Goal: Task Accomplishment & Management: Use online tool/utility

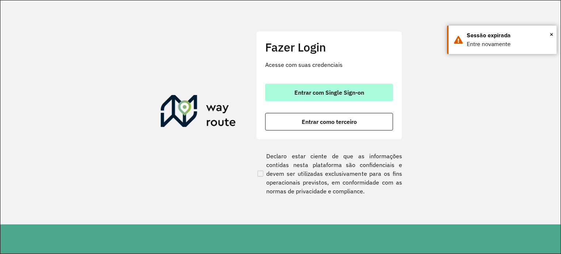
click at [282, 90] on button "Entrar com Single Sign-on" at bounding box center [329, 93] width 128 height 18
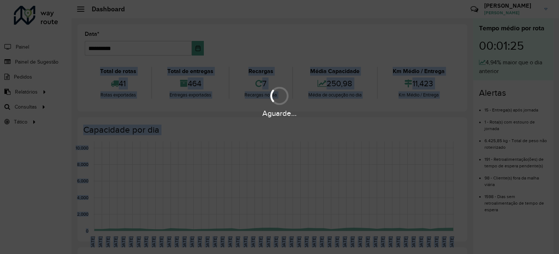
click at [282, 90] on div at bounding box center [279, 96] width 18 height 18
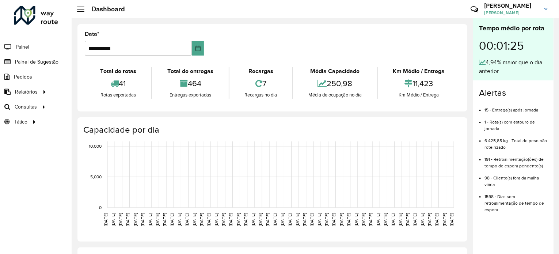
click at [282, 90] on div "7" at bounding box center [260, 84] width 59 height 16
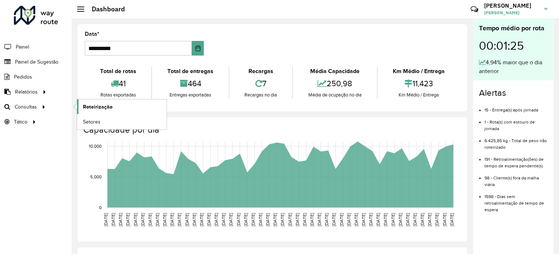
click at [84, 112] on link "Roteirização" at bounding box center [121, 106] width 89 height 15
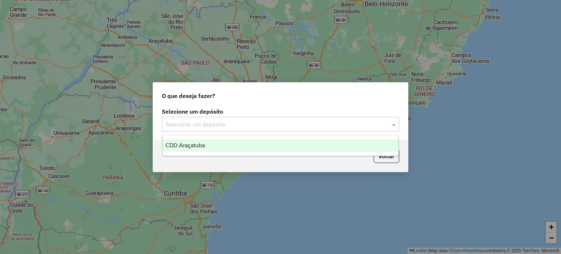
click at [230, 124] on input "text" at bounding box center [272, 124] width 215 height 9
click at [225, 146] on div "CDD Araçatuba" at bounding box center [280, 145] width 236 height 12
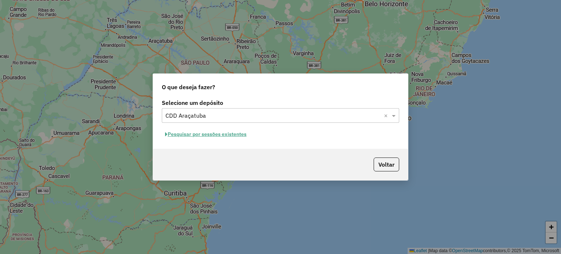
click at [335, 172] on div "Voltar" at bounding box center [280, 164] width 255 height 31
click at [225, 135] on button "Pesquisar por sessões existentes" at bounding box center [206, 133] width 88 height 11
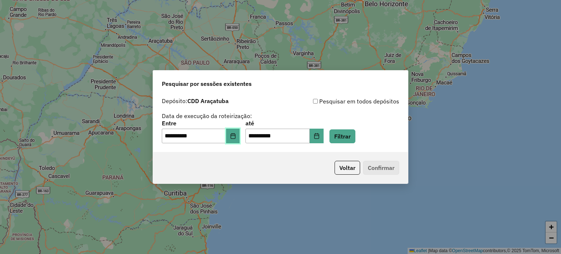
click at [236, 135] on icon "Choose Date" at bounding box center [233, 136] width 6 height 6
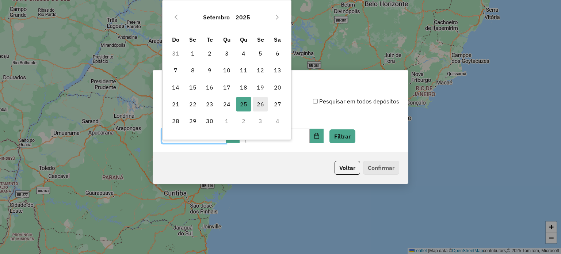
click at [263, 99] on span "26" at bounding box center [260, 104] width 15 height 15
type input "**********"
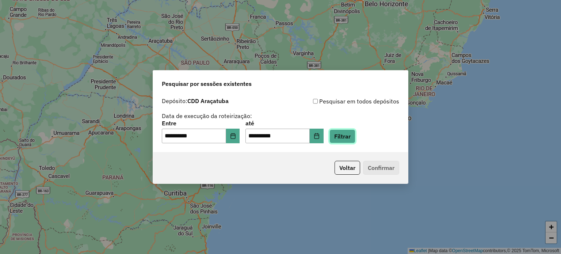
click at [355, 142] on button "Filtrar" at bounding box center [342, 136] width 26 height 14
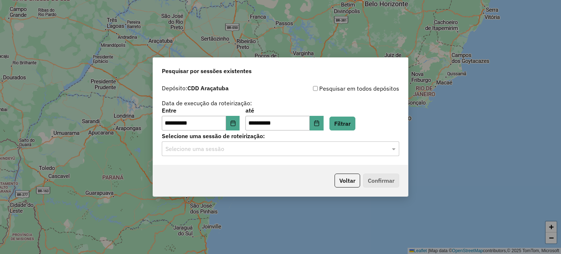
click at [333, 147] on input "text" at bounding box center [272, 149] width 215 height 9
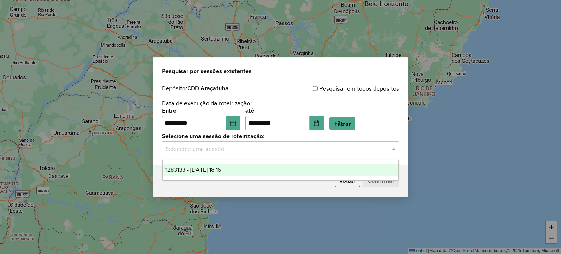
click at [310, 170] on div "1283133 - 26/09/2025 18:16" at bounding box center [280, 170] width 236 height 12
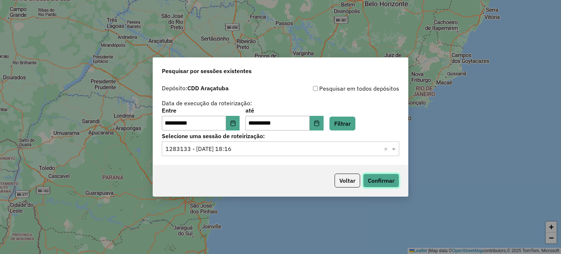
click at [387, 185] on button "Confirmar" at bounding box center [381, 180] width 36 height 14
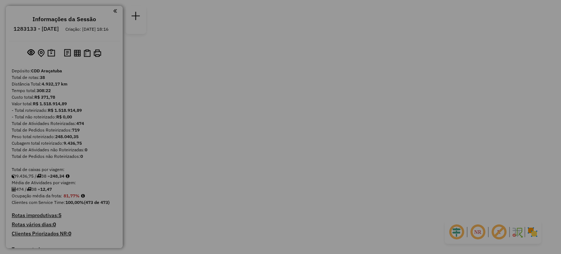
click at [387, 185] on div "× i Você não tem permissão para acessar este recurso OK No Cancel" at bounding box center [280, 127] width 561 height 254
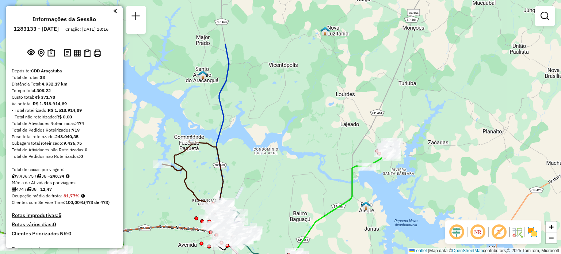
drag, startPoint x: 277, startPoint y: 72, endPoint x: 306, endPoint y: 141, distance: 75.0
click at [306, 141] on div "Janela de atendimento Grade de atendimento Capacidade Transportadoras Veículos …" at bounding box center [280, 127] width 561 height 254
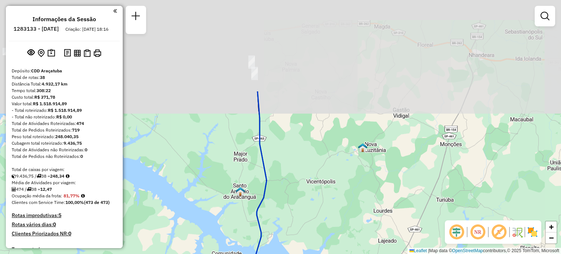
drag, startPoint x: 269, startPoint y: 102, endPoint x: 307, endPoint y: 218, distance: 122.4
click at [307, 218] on div "Janela de atendimento Grade de atendimento Capacidade Transportadoras Veículos …" at bounding box center [280, 127] width 561 height 254
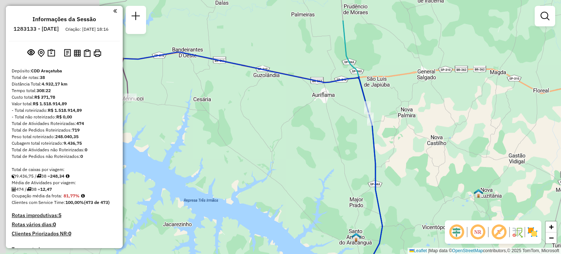
drag, startPoint x: 287, startPoint y: 98, endPoint x: 402, endPoint y: 143, distance: 124.4
click at [402, 143] on div "Janela de atendimento Grade de atendimento Capacidade Transportadoras Veículos …" at bounding box center [280, 127] width 561 height 254
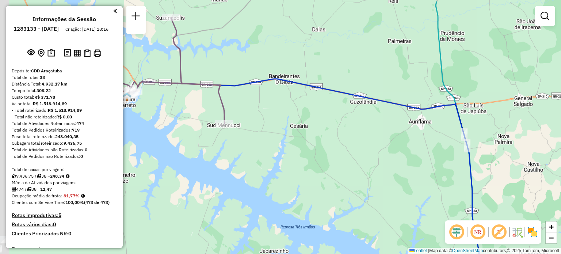
drag, startPoint x: 248, startPoint y: 156, endPoint x: 345, endPoint y: 183, distance: 100.4
click at [345, 183] on div "Janela de atendimento Grade de atendimento Capacidade Transportadoras Veículos …" at bounding box center [280, 127] width 561 height 254
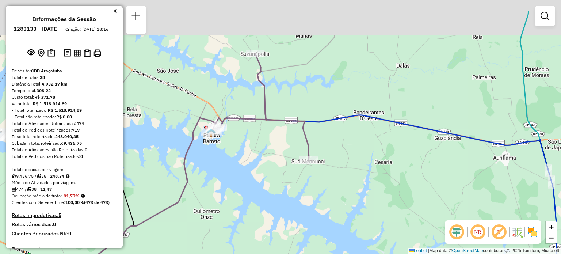
drag, startPoint x: 254, startPoint y: 124, endPoint x: 338, endPoint y: 160, distance: 91.6
click at [338, 160] on div "Janela de atendimento Grade de atendimento Capacidade Transportadoras Veículos …" at bounding box center [280, 127] width 561 height 254
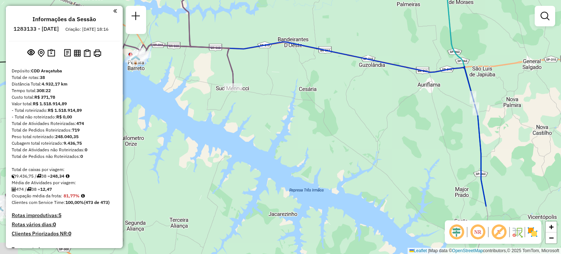
drag, startPoint x: 413, startPoint y: 211, endPoint x: 337, endPoint y: 138, distance: 105.1
click at [337, 138] on div "Janela de atendimento Grade de atendimento Capacidade Transportadoras Veículos …" at bounding box center [280, 127] width 561 height 254
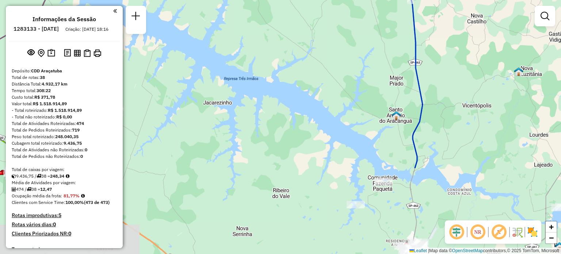
drag, startPoint x: 390, startPoint y: 192, endPoint x: 324, endPoint y: 81, distance: 129.1
click at [324, 81] on div "Janela de atendimento Grade de atendimento Capacidade Transportadoras Veículos …" at bounding box center [280, 127] width 561 height 254
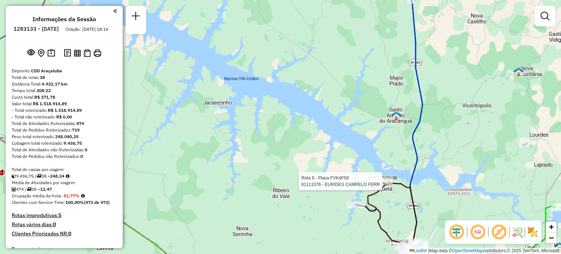
select select "**********"
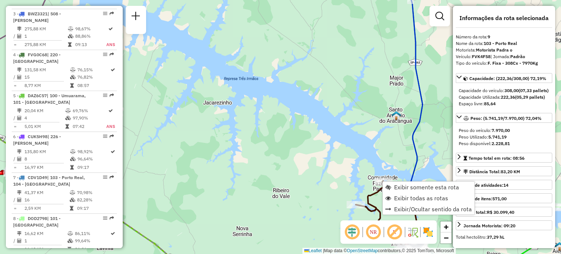
scroll to position [586, 0]
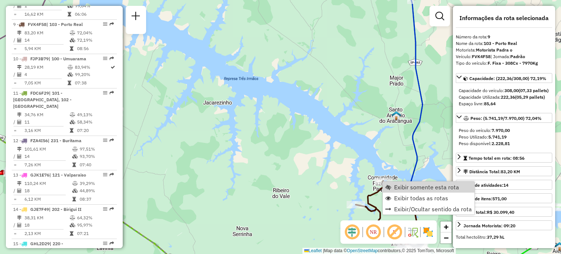
click at [413, 179] on icon at bounding box center [413, 127] width 18 height 304
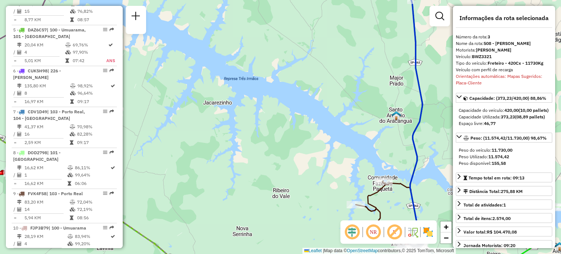
scroll to position [361, 0]
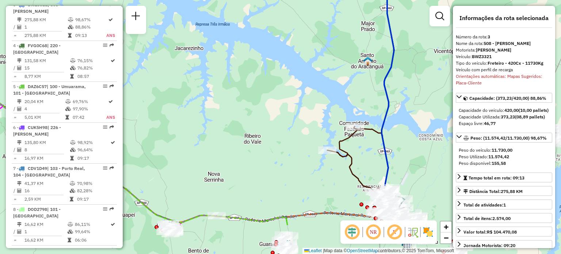
drag, startPoint x: 440, startPoint y: 205, endPoint x: 411, endPoint y: 150, distance: 61.4
click at [411, 150] on div "Janela de atendimento Grade de atendimento Capacidade Transportadoras Veículos …" at bounding box center [280, 127] width 561 height 254
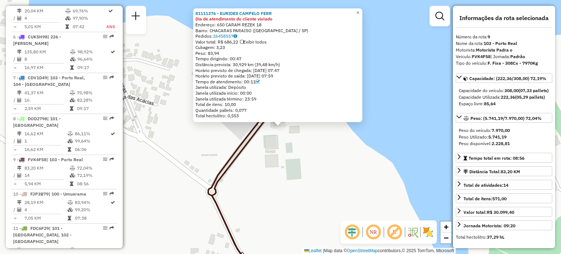
scroll to position [586, 0]
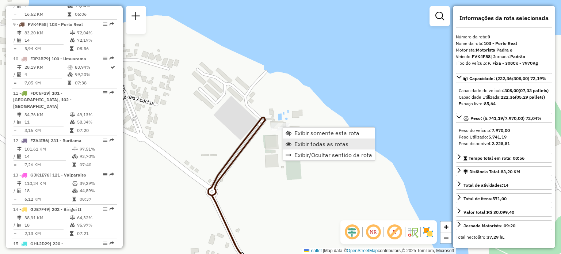
click at [300, 142] on span "Exibir todas as rotas" at bounding box center [321, 144] width 54 height 6
click at [304, 130] on span "Exibir somente esta rota" at bounding box center [326, 131] width 65 height 6
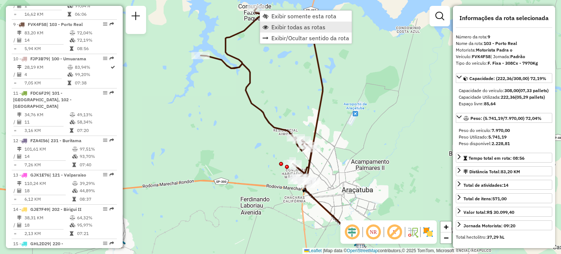
click at [288, 26] on span "Exibir todas as rotas" at bounding box center [298, 27] width 54 height 6
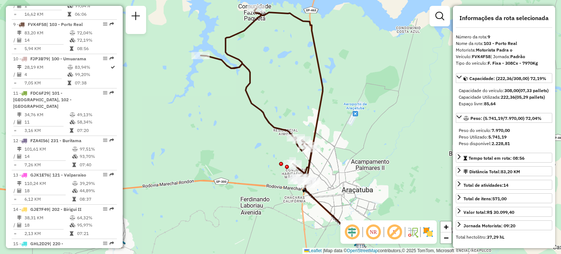
click at [288, 26] on span "Exibir todas as rotas" at bounding box center [298, 27] width 54 height 6
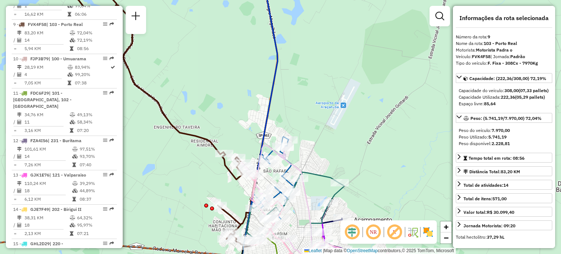
click at [431, 231] on img at bounding box center [428, 232] width 12 height 12
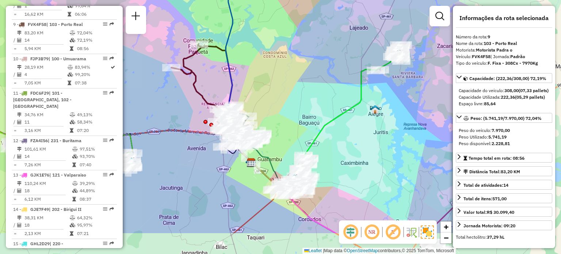
drag, startPoint x: 395, startPoint y: 156, endPoint x: 275, endPoint y: 109, distance: 128.7
click at [275, 109] on div "Janela de atendimento Grade de atendimento Capacidade Transportadoras Veículos …" at bounding box center [280, 127] width 561 height 254
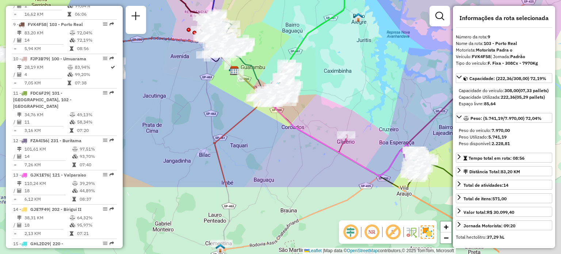
drag, startPoint x: 336, startPoint y: 203, endPoint x: 319, endPoint y: 111, distance: 93.5
click at [319, 111] on div "Janela de atendimento Grade de atendimento Capacidade Transportadoras Veículos …" at bounding box center [280, 127] width 561 height 254
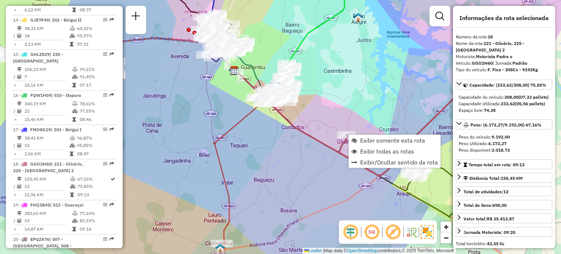
scroll to position [901, 0]
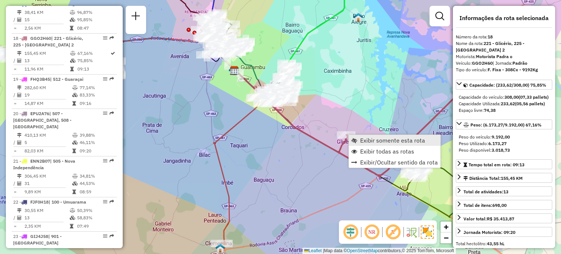
click at [359, 136] on link "Exibir somente esta rota" at bounding box center [395, 140] width 92 height 11
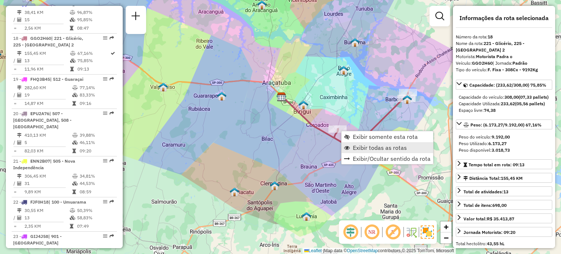
click at [359, 145] on span "Exibir todas as rotas" at bounding box center [380, 148] width 54 height 6
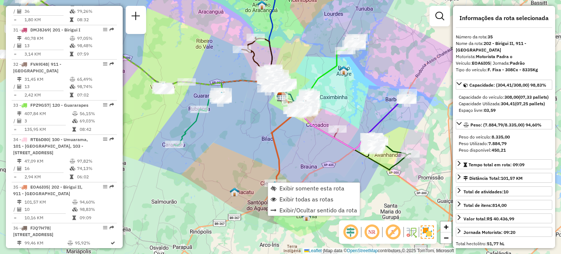
scroll to position [1555, 0]
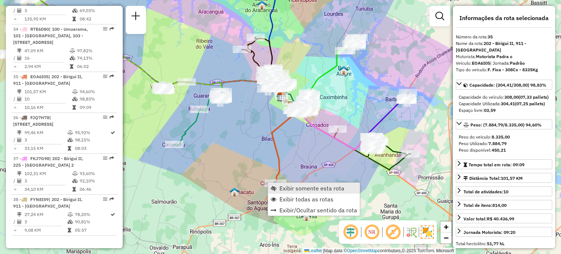
click at [280, 187] on span "Exibir somente esta rota" at bounding box center [311, 188] width 65 height 6
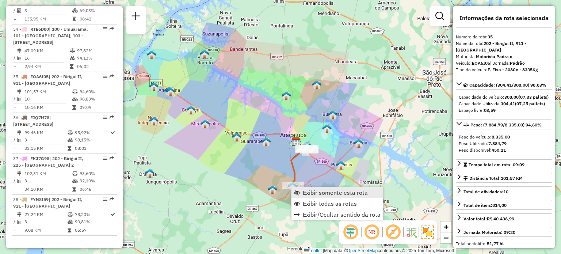
click at [303, 191] on span "Exibir somente esta rota" at bounding box center [335, 192] width 65 height 6
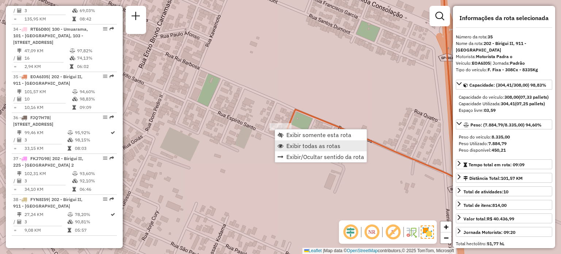
click at [292, 149] on span "Exibir todas as rotas" at bounding box center [313, 146] width 54 height 6
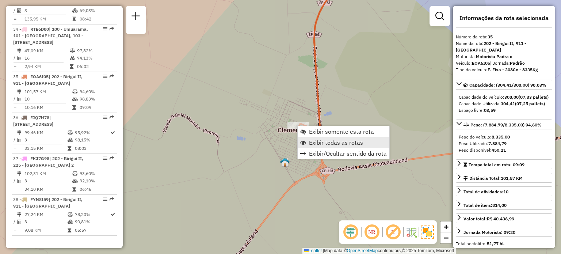
click at [314, 141] on span "Exibir todas as rotas" at bounding box center [336, 142] width 54 height 6
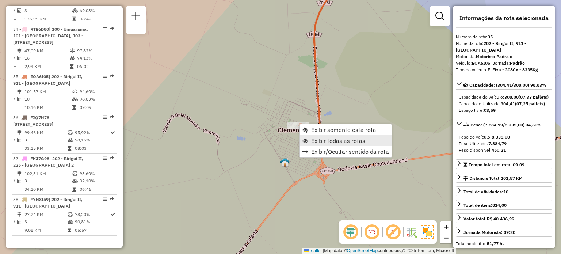
click at [315, 141] on span "Exibir todas as rotas" at bounding box center [338, 141] width 54 height 6
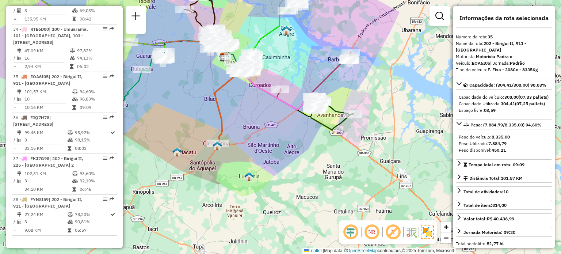
drag, startPoint x: 289, startPoint y: 134, endPoint x: 193, endPoint y: 137, distance: 96.1
click at [193, 137] on div "Janela de atendimento Grade de atendimento Capacidade Transportadoras Veículos …" at bounding box center [280, 127] width 561 height 254
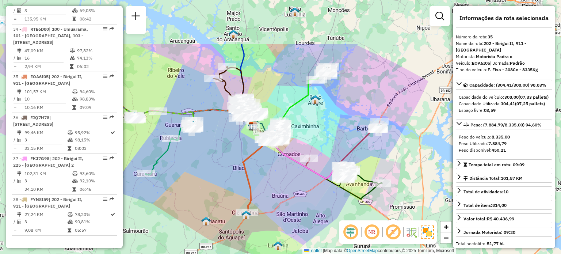
drag, startPoint x: 241, startPoint y: 118, endPoint x: 270, endPoint y: 187, distance: 74.6
click at [270, 187] on div "Janela de atendimento Grade de atendimento Capacidade Transportadoras Veículos …" at bounding box center [280, 127] width 561 height 254
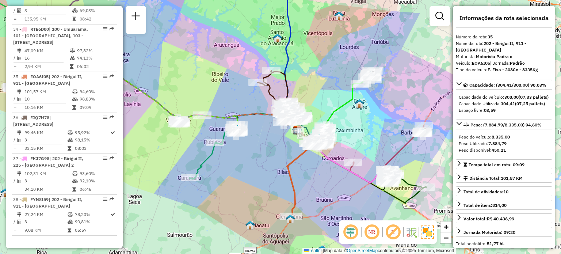
drag, startPoint x: 227, startPoint y: 150, endPoint x: 272, endPoint y: 154, distance: 44.7
click at [272, 154] on div "Janela de atendimento Grade de atendimento Capacidade Transportadoras Veículos …" at bounding box center [280, 127] width 561 height 254
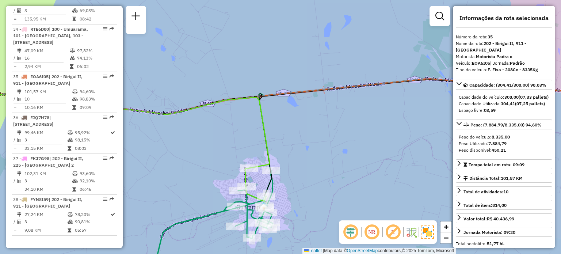
drag, startPoint x: 235, startPoint y: 120, endPoint x: 242, endPoint y: 136, distance: 17.5
click at [242, 136] on div "Janela de atendimento Grade de atendimento Capacidade Transportadoras Veículos …" at bounding box center [280, 127] width 561 height 254
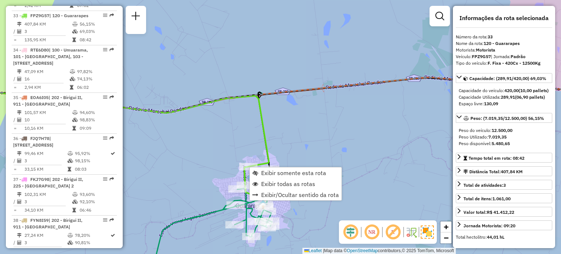
scroll to position [1526, 0]
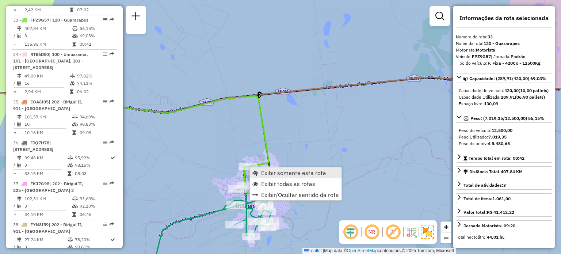
click at [272, 173] on span "Exibir somente esta rota" at bounding box center [293, 173] width 65 height 6
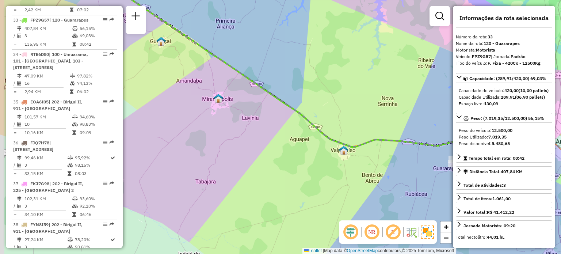
drag, startPoint x: 242, startPoint y: 188, endPoint x: 297, endPoint y: 185, distance: 54.8
click at [297, 185] on div "Janela de atendimento Grade de atendimento Capacidade Transportadoras Veículos …" at bounding box center [280, 127] width 561 height 254
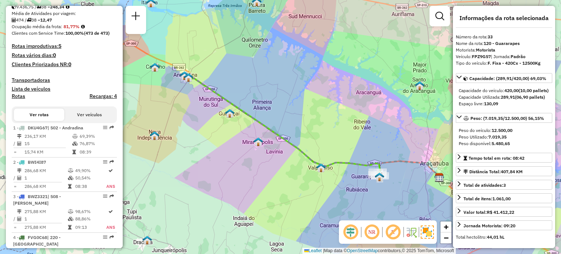
scroll to position [169, 0]
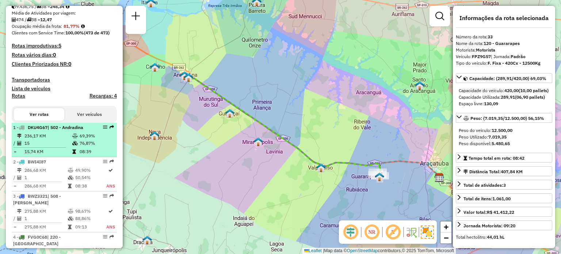
click at [44, 131] on div "1 - DKU4G67 | 502 - Andradina" at bounding box center [51, 127] width 77 height 7
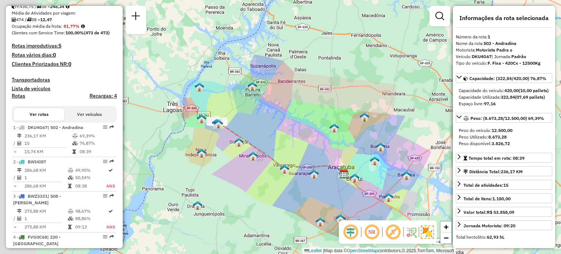
drag, startPoint x: 139, startPoint y: 141, endPoint x: 247, endPoint y: 156, distance: 109.1
click at [247, 156] on div "Janela de atendimento Grade de atendimento Capacidade Transportadoras Veículos …" at bounding box center [280, 127] width 561 height 254
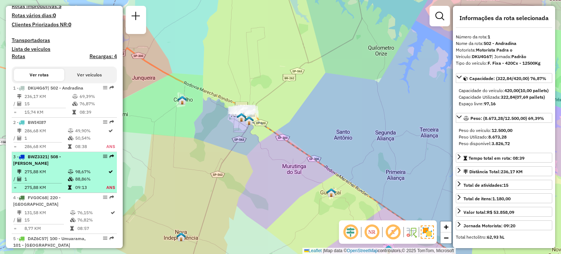
scroll to position [210, 0]
click at [49, 204] on span "| 220 - [GEOGRAPHIC_DATA]" at bounding box center [36, 200] width 47 height 12
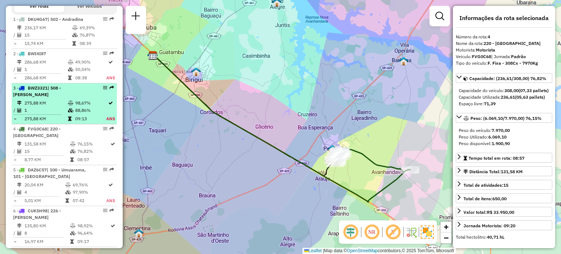
scroll to position [279, 0]
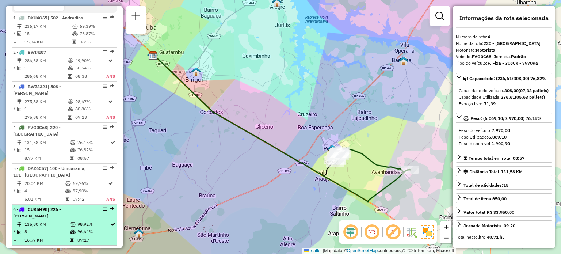
drag, startPoint x: 49, startPoint y: 204, endPoint x: 46, endPoint y: 215, distance: 11.6
click at [46, 220] on td "135,80 KM" at bounding box center [47, 223] width 46 height 7
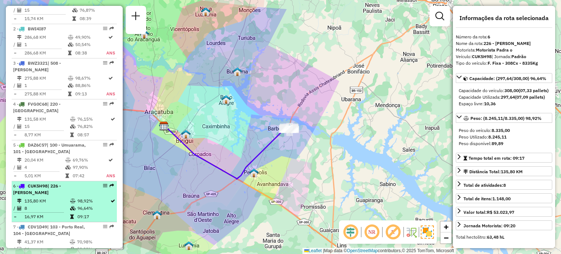
scroll to position [305, 0]
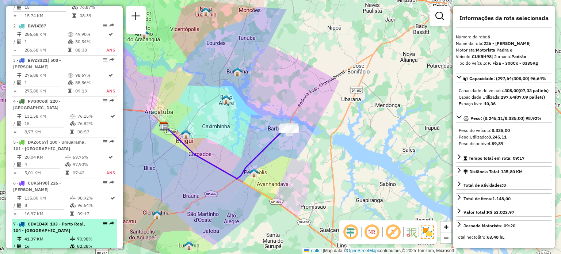
click at [50, 225] on div "7 - CDV1D49 | 103 - Porto Real, 104 - [GEOGRAPHIC_DATA]" at bounding box center [51, 226] width 77 height 13
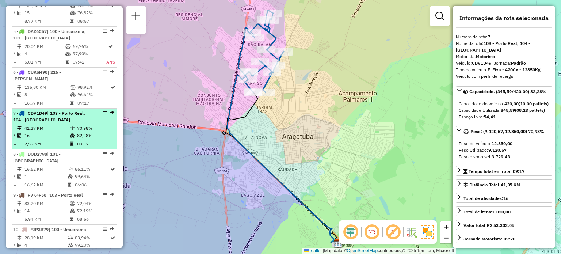
scroll to position [416, 0]
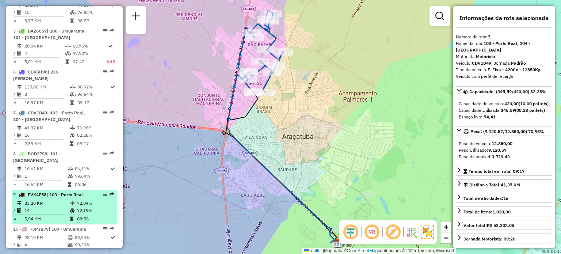
click at [50, 199] on td "83,20 KM" at bounding box center [46, 202] width 45 height 7
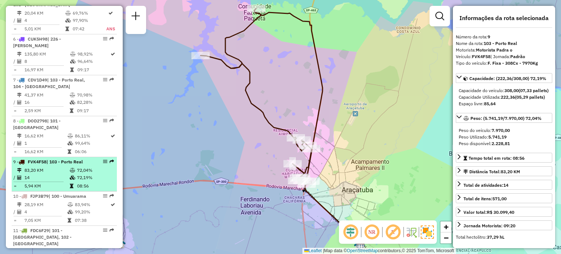
scroll to position [449, 0]
click at [50, 200] on td "28,19 KM" at bounding box center [45, 203] width 43 height 7
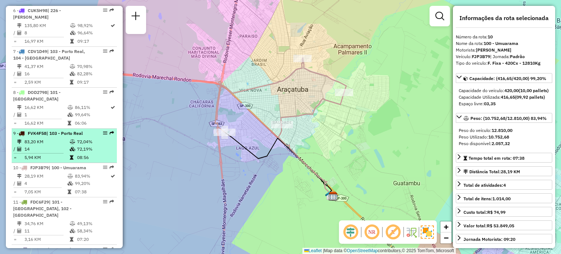
scroll to position [479, 0]
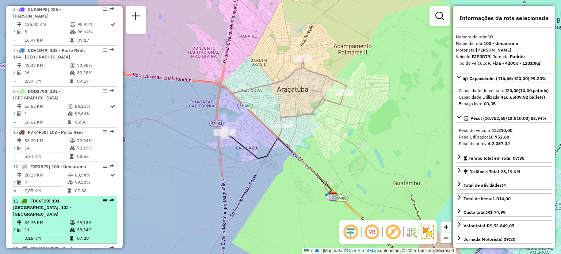
click at [47, 197] on div "11 - FDC6F29 | 101 - [GEOGRAPHIC_DATA], 102 - [GEOGRAPHIC_DATA]" at bounding box center [51, 207] width 77 height 20
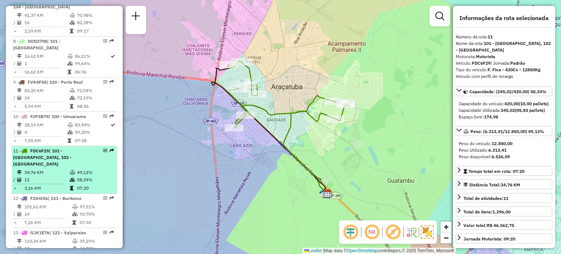
scroll to position [529, 0]
click at [47, 203] on td "101,61 KM" at bounding box center [48, 206] width 48 height 7
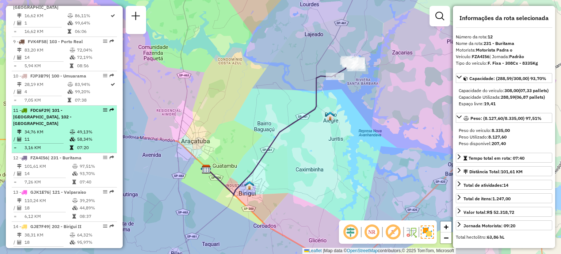
scroll to position [569, 0]
click at [47, 204] on td "18" at bounding box center [48, 207] width 48 height 7
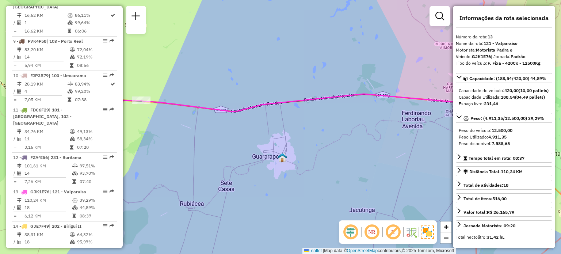
click at [182, 192] on div "Janela de atendimento Grade de atendimento Capacidade Transportadoras Veículos …" at bounding box center [280, 127] width 561 height 254
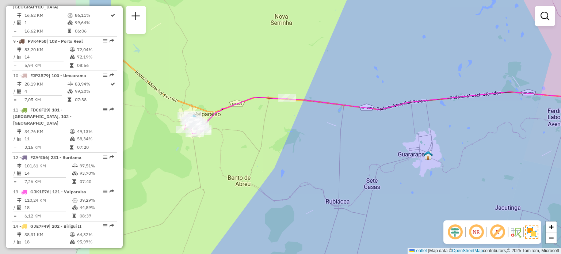
drag, startPoint x: 182, startPoint y: 192, endPoint x: 328, endPoint y: 189, distance: 145.7
click at [328, 189] on div "Janela de atendimento Grade de atendimento Capacidade Transportadoras Veículos …" at bounding box center [280, 127] width 561 height 254
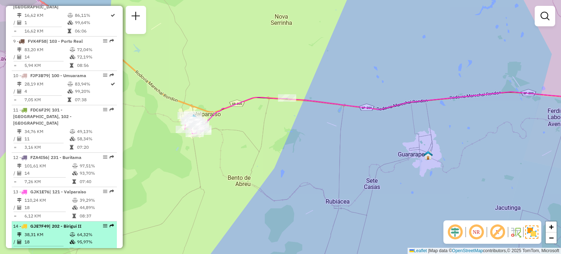
click at [42, 231] on td "38,31 KM" at bounding box center [46, 234] width 45 height 7
select select "**********"
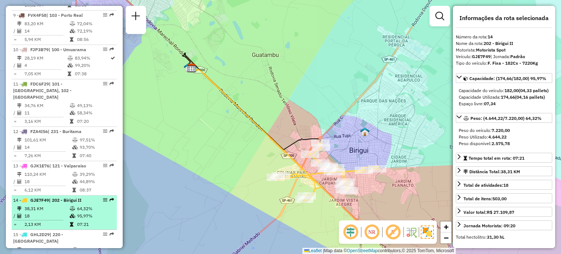
scroll to position [596, 0]
click at [42, 231] on span "GHL2D29" at bounding box center [39, 233] width 19 height 5
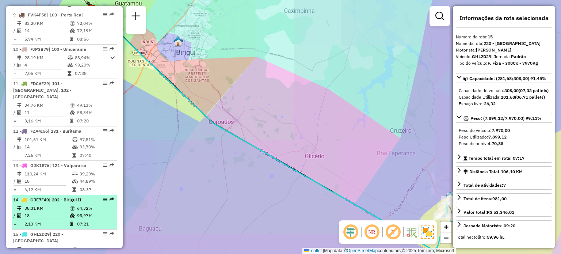
click at [42, 231] on span "GHL2D29" at bounding box center [39, 233] width 19 height 5
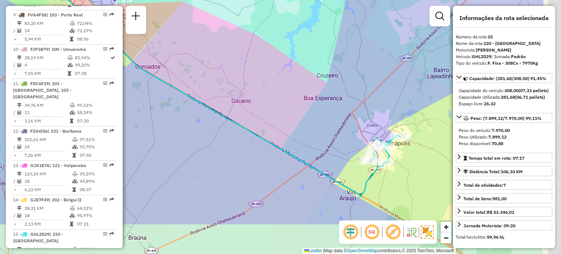
drag, startPoint x: 217, startPoint y: 197, endPoint x: 142, endPoint y: 141, distance: 93.3
click at [142, 141] on div "Janela de atendimento Grade de atendimento Capacidade Transportadoras Veículos …" at bounding box center [280, 127] width 561 height 254
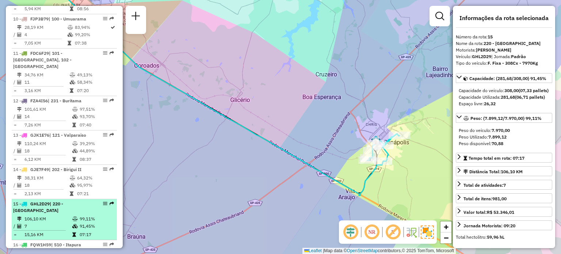
scroll to position [626, 0]
click at [33, 241] on span "FQW1H59" at bounding box center [40, 243] width 21 height 5
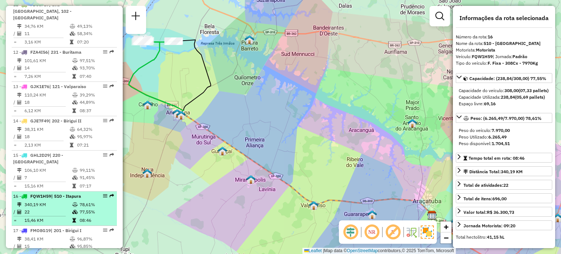
scroll to position [674, 0]
click at [39, 243] on td "15" at bounding box center [46, 246] width 45 height 7
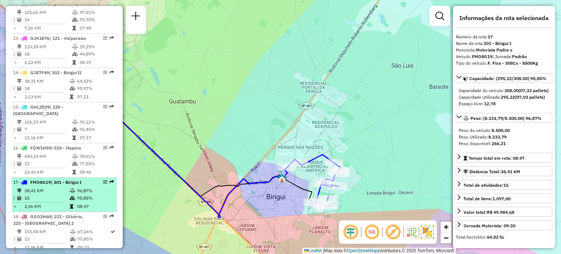
scroll to position [724, 0]
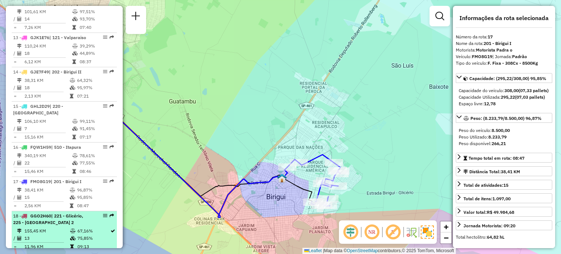
click at [45, 227] on td "155,45 KM" at bounding box center [47, 230] width 46 height 7
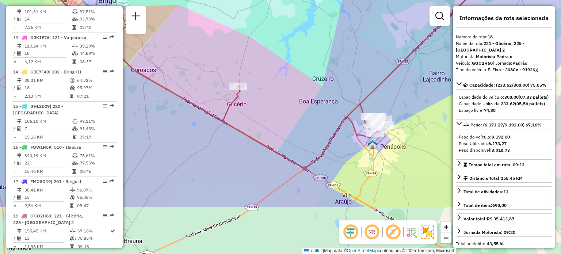
drag, startPoint x: 186, startPoint y: 231, endPoint x: 170, endPoint y: 159, distance: 73.7
click at [170, 159] on div "Janela de atendimento Grade de atendimento Capacidade Transportadoras Veículos …" at bounding box center [280, 127] width 561 height 254
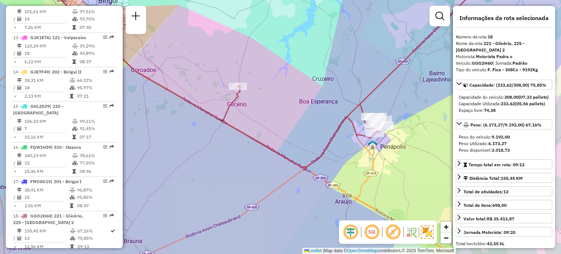
click at [42, 253] on span "FHQ3B45" at bounding box center [40, 256] width 20 height 5
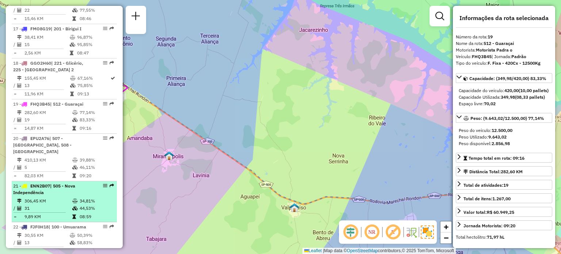
scroll to position [876, 0]
click at [47, 224] on span "FJF0H18" at bounding box center [39, 226] width 18 height 5
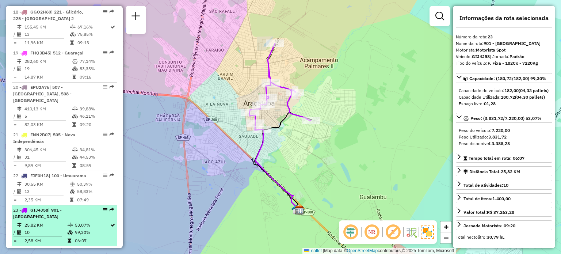
scroll to position [930, 0]
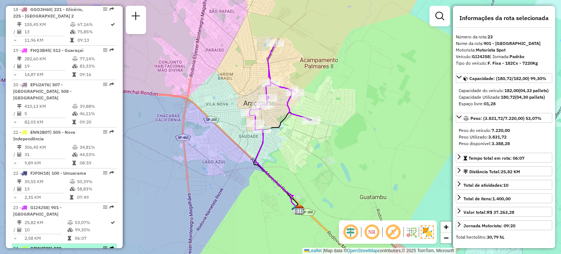
click at [39, 245] on div "24 - GBW4E08 | 920 - [GEOGRAPHIC_DATA]" at bounding box center [51, 251] width 77 height 13
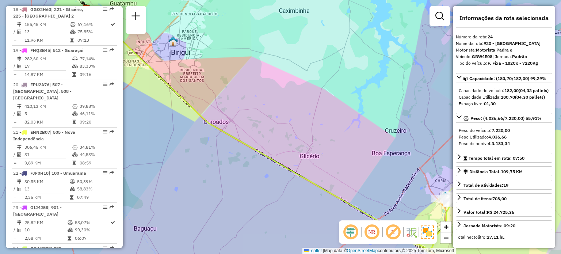
click at [193, 157] on div "Janela de atendimento Grade de atendimento Capacidade Transportadoras Veículos …" at bounding box center [280, 127] width 561 height 254
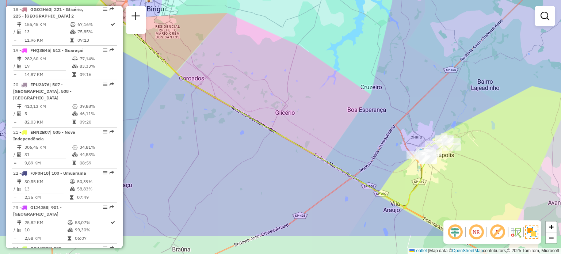
drag, startPoint x: 276, startPoint y: 172, endPoint x: 248, endPoint y: 119, distance: 59.4
click at [248, 119] on div "Janela de atendimento Grade de atendimento Capacidade Transportadoras Veículos …" at bounding box center [280, 127] width 561 height 254
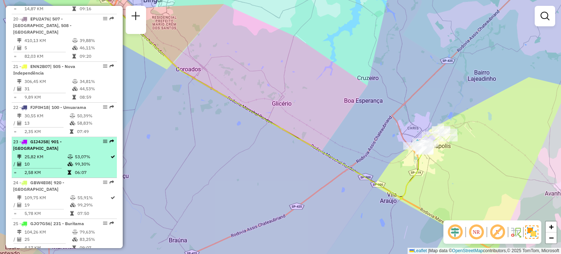
scroll to position [997, 0]
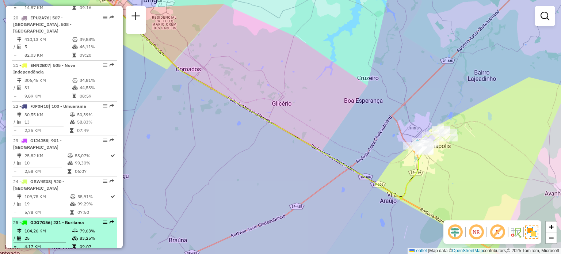
click at [49, 227] on td "104,26 KM" at bounding box center [48, 230] width 48 height 7
select select "**********"
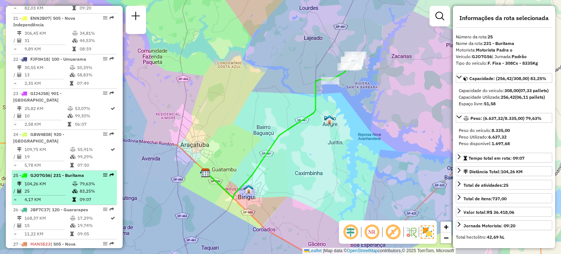
scroll to position [1044, 0]
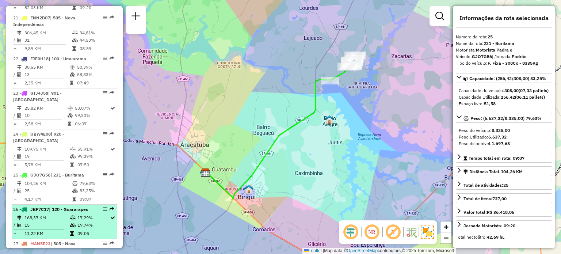
click at [47, 214] on td "168,37 KM" at bounding box center [47, 217] width 46 height 7
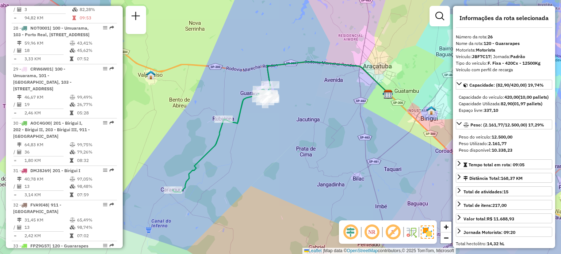
scroll to position [1301, 0]
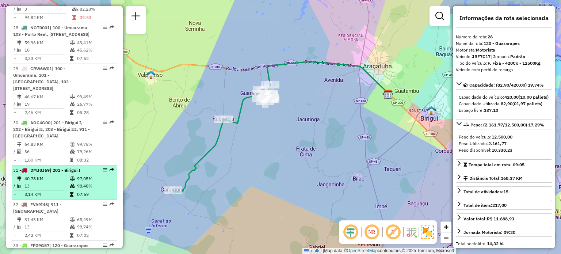
click at [45, 175] on td "40,78 KM" at bounding box center [46, 178] width 45 height 7
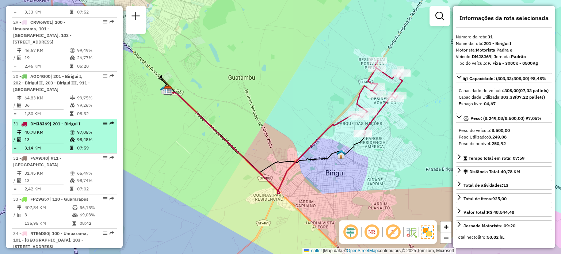
scroll to position [1348, 0]
click at [45, 176] on td "13" at bounding box center [46, 179] width 45 height 7
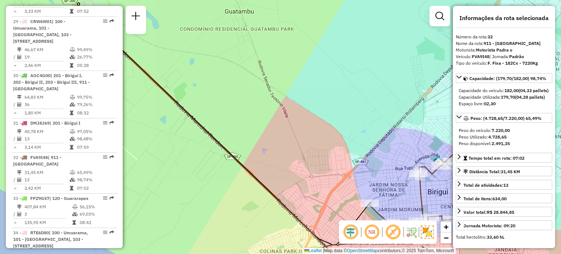
click at [176, 201] on div "Janela de atendimento Grade de atendimento Capacidade Transportadoras Veículos …" at bounding box center [280, 127] width 561 height 254
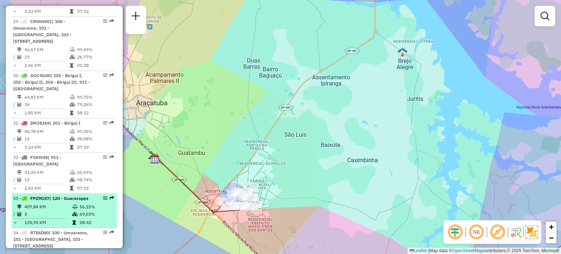
click at [41, 203] on td "407,84 KM" at bounding box center [48, 206] width 48 height 7
select select "**********"
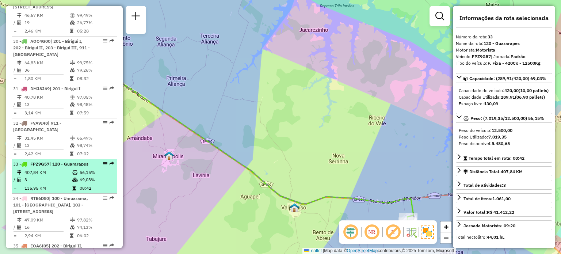
scroll to position [1383, 0]
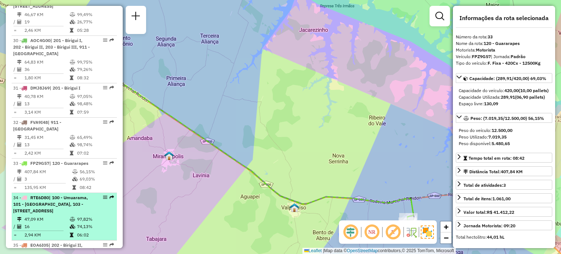
click at [39, 204] on span "| 100 - Umuarama, 101 - [GEOGRAPHIC_DATA], 103 - [STREET_ADDRESS]" at bounding box center [50, 204] width 75 height 19
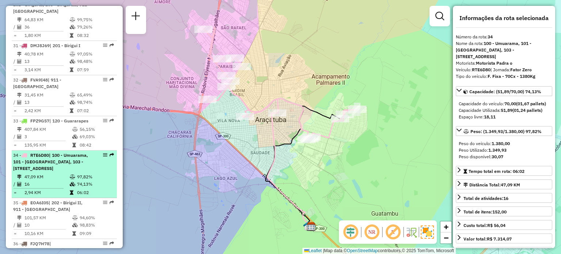
scroll to position [1429, 0]
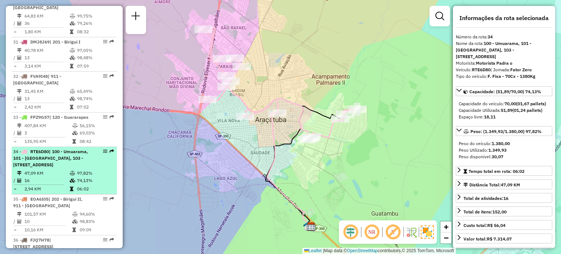
click at [39, 202] on span "EOA6I05" at bounding box center [39, 198] width 18 height 5
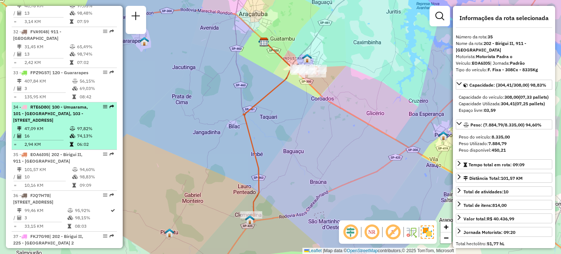
scroll to position [1473, 0]
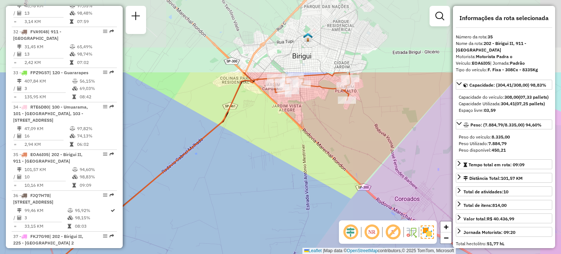
drag, startPoint x: 334, startPoint y: 1, endPoint x: 275, endPoint y: 166, distance: 175.5
click at [275, 166] on div "Janela de atendimento Grade de atendimento Capacidade Transportadoras Veículos …" at bounding box center [280, 127] width 561 height 254
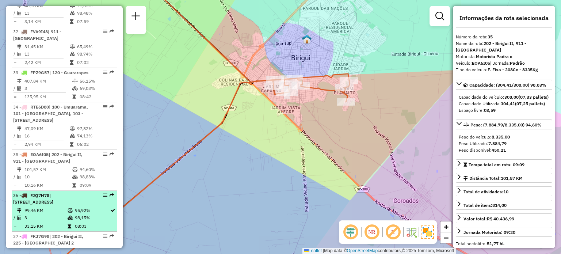
click at [56, 210] on li "36 - FJQ7H78 | 220 - [GEOGRAPHIC_DATA], 920 - [GEOGRAPHIC_DATA] 99,46 KM 95,92%…" at bounding box center [64, 211] width 105 height 41
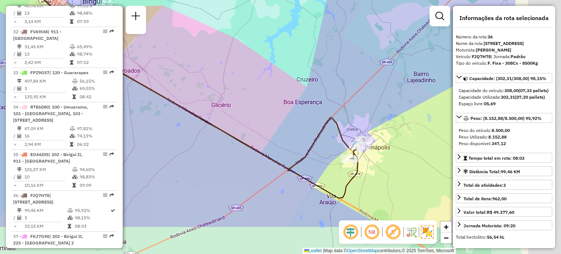
drag, startPoint x: 270, startPoint y: 176, endPoint x: 168, endPoint y: 123, distance: 114.3
click at [168, 123] on div "Janela de atendimento Grade de atendimento Capacidade Transportadoras Veículos …" at bounding box center [280, 127] width 561 height 254
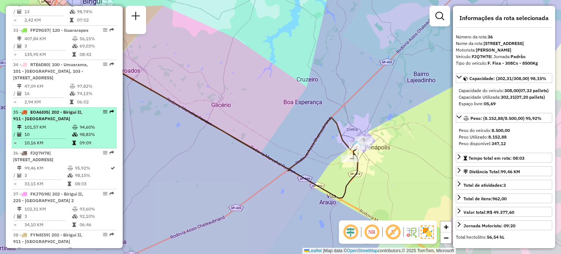
scroll to position [1517, 0]
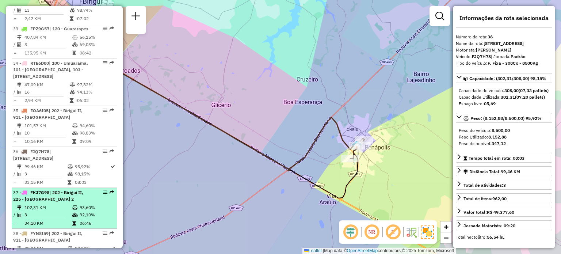
click at [47, 202] on span "| 202 - Birigui II, 225 - [GEOGRAPHIC_DATA] 2" at bounding box center [48, 195] width 70 height 12
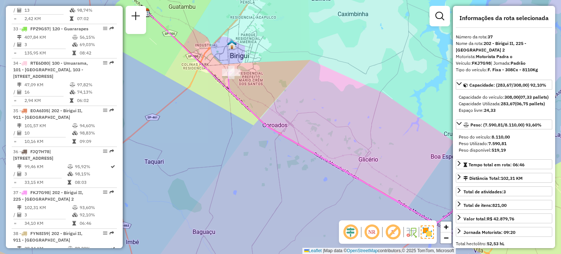
drag, startPoint x: 177, startPoint y: 217, endPoint x: 222, endPoint y: 202, distance: 48.1
click at [222, 202] on div "Janela de atendimento Grade de atendimento Capacidade Transportadoras Veículos …" at bounding box center [280, 127] width 561 height 254
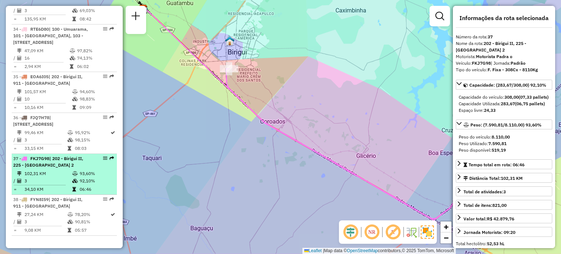
scroll to position [1555, 0]
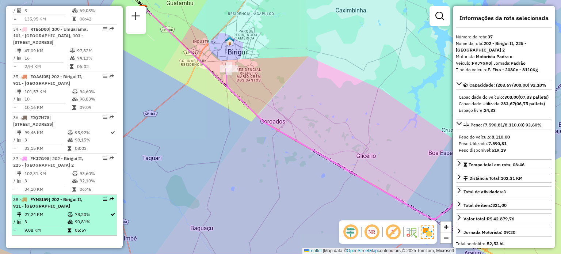
click at [44, 217] on td "27,24 KM" at bounding box center [45, 214] width 43 height 7
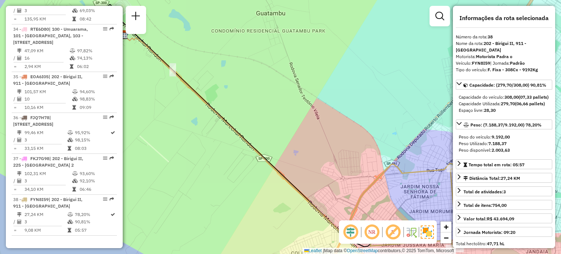
click at [195, 202] on div "Janela de atendimento Grade de atendimento Capacidade Transportadoras Veículos …" at bounding box center [280, 127] width 561 height 254
